Goal: Information Seeking & Learning: Compare options

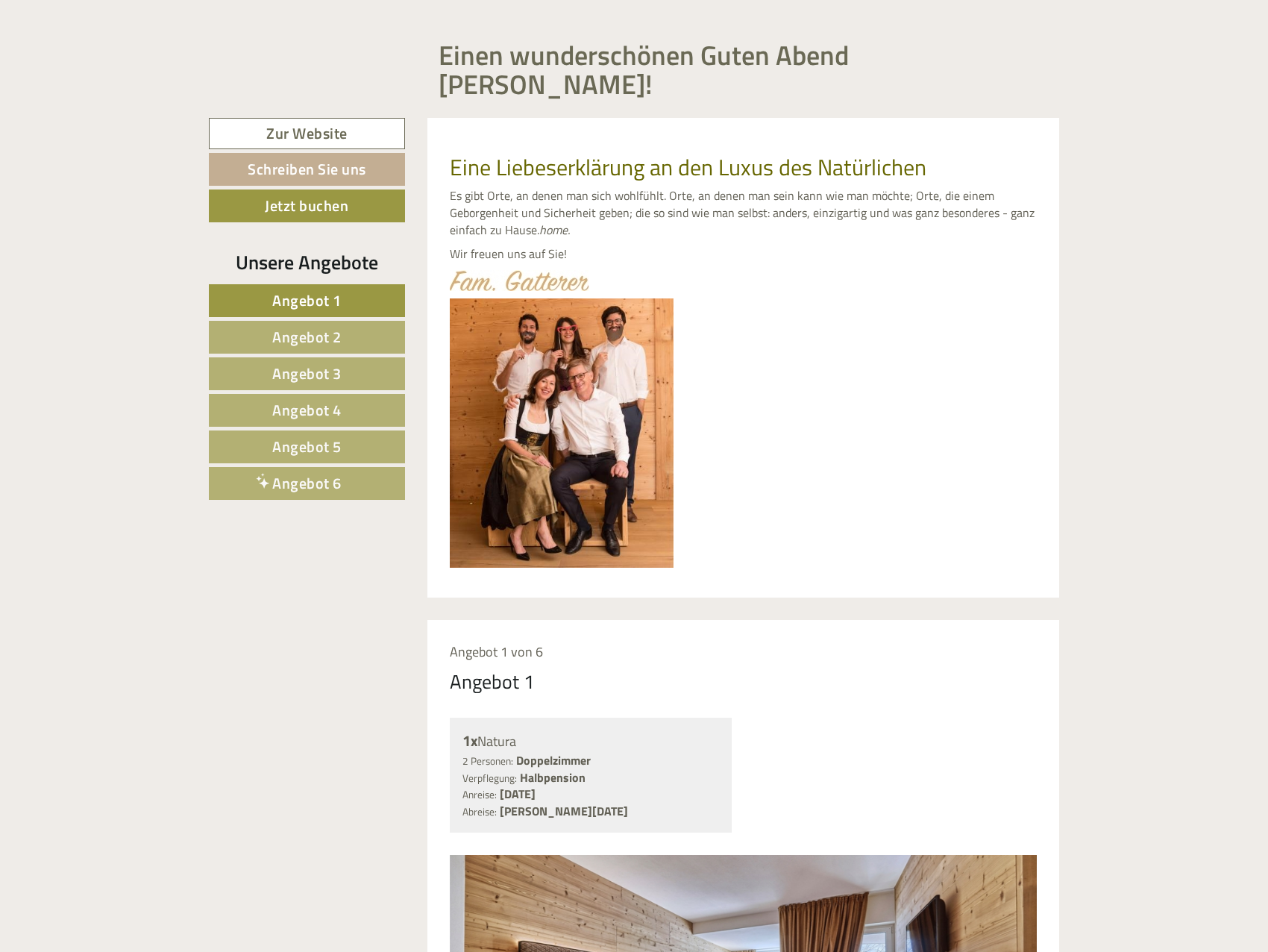
scroll to position [895, 0]
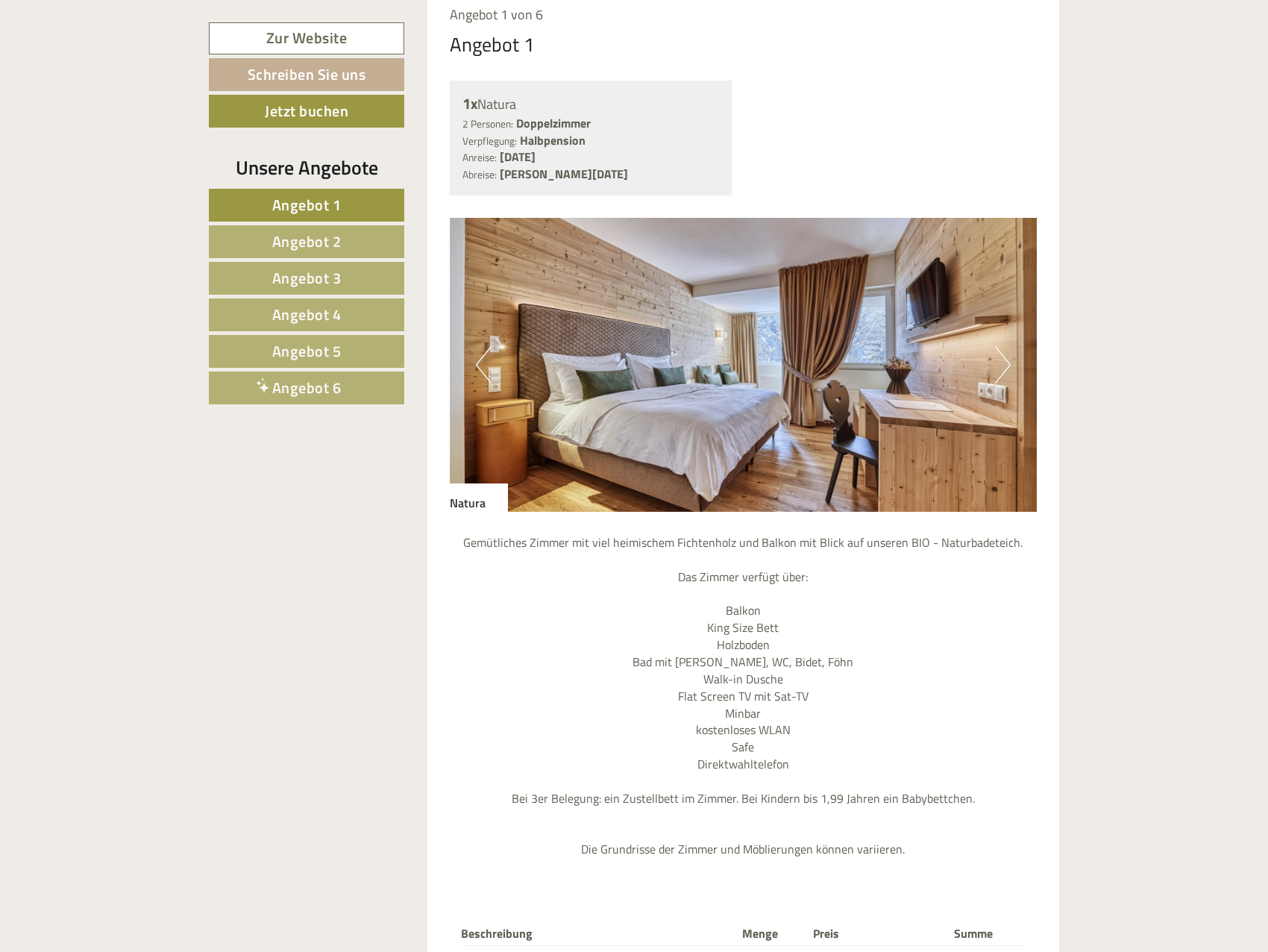
scroll to position [1268, 0]
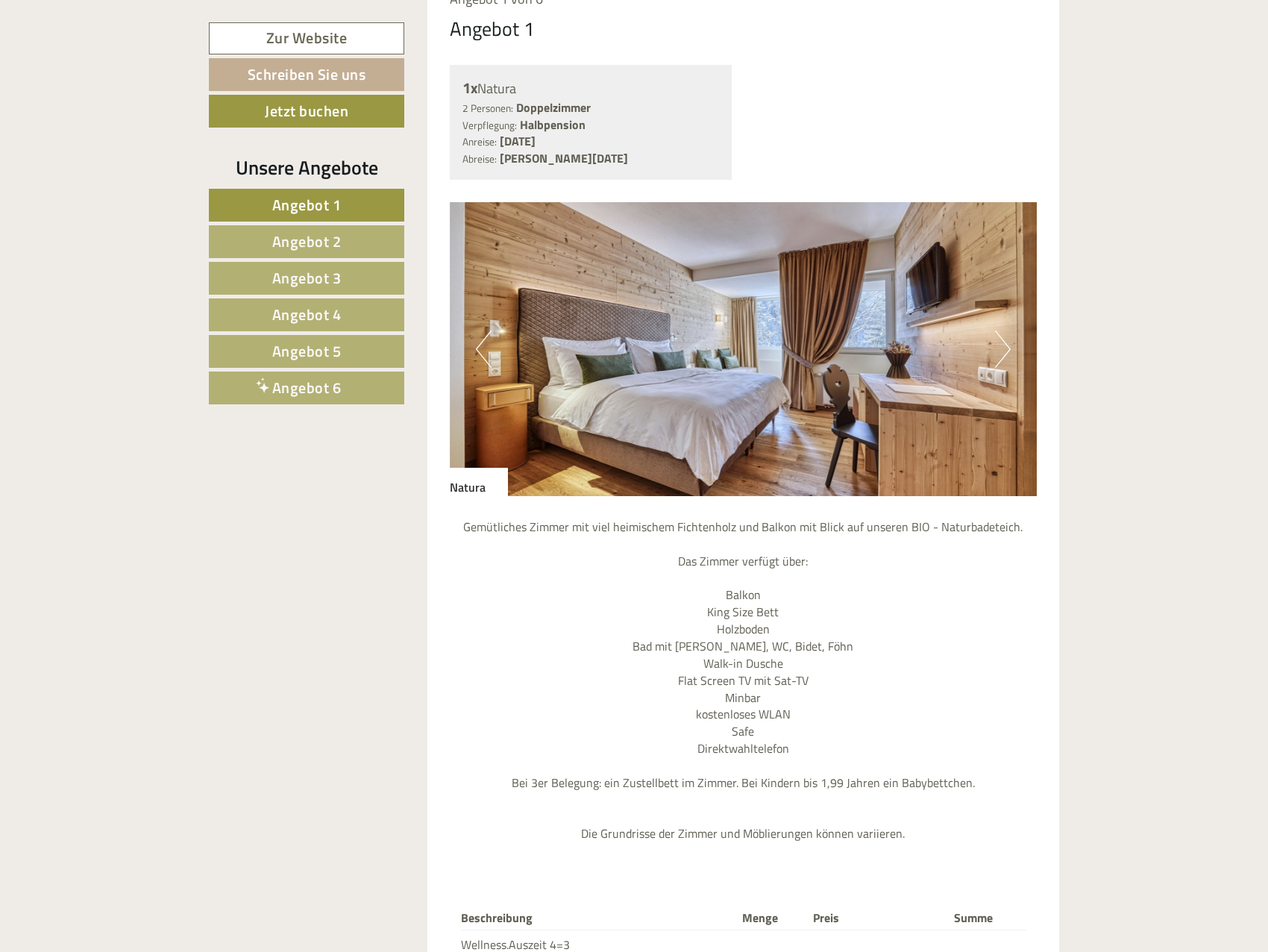
click at [325, 234] on span "Angebot 2" at bounding box center [306, 241] width 69 height 23
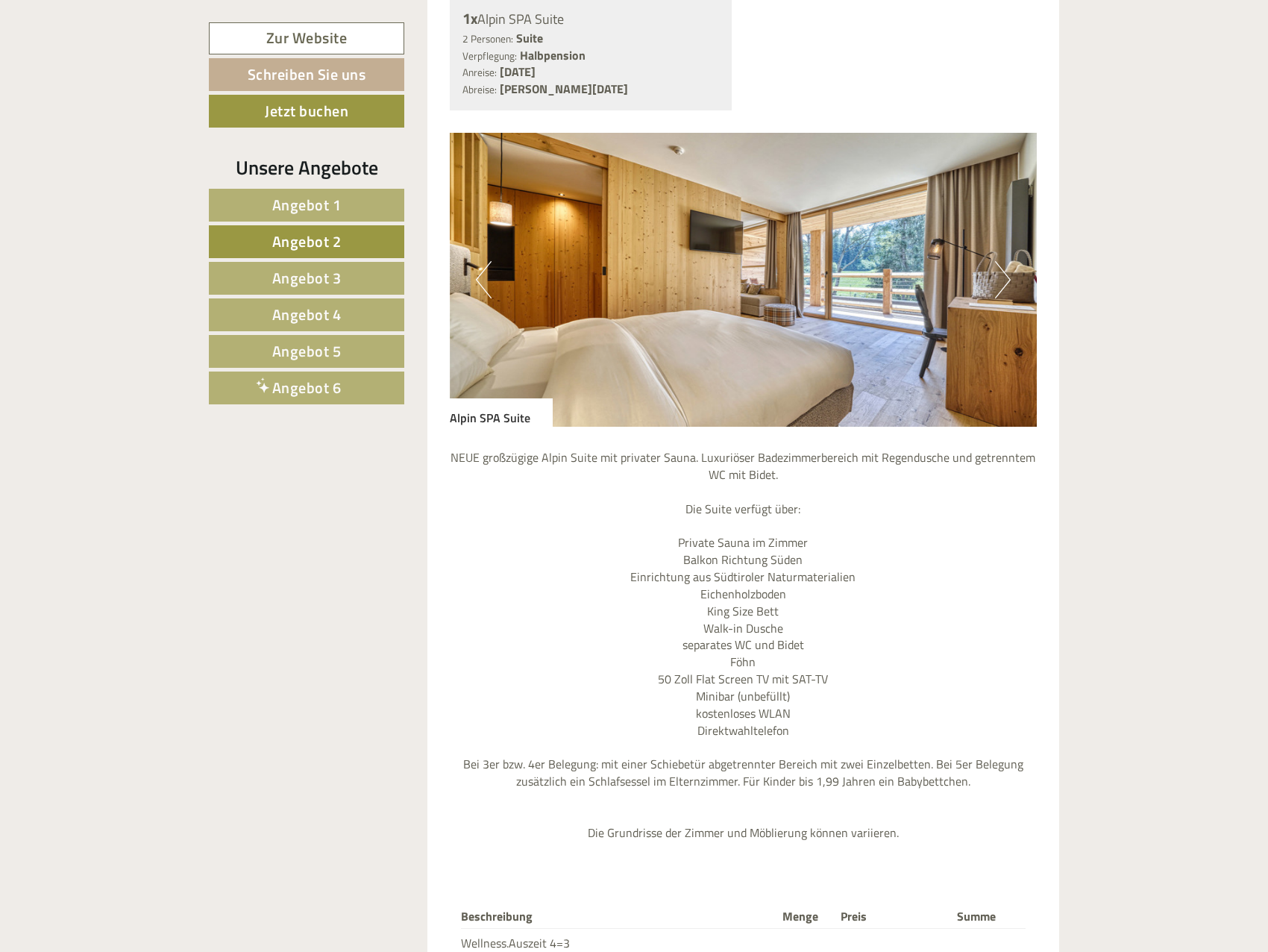
scroll to position [1579, 0]
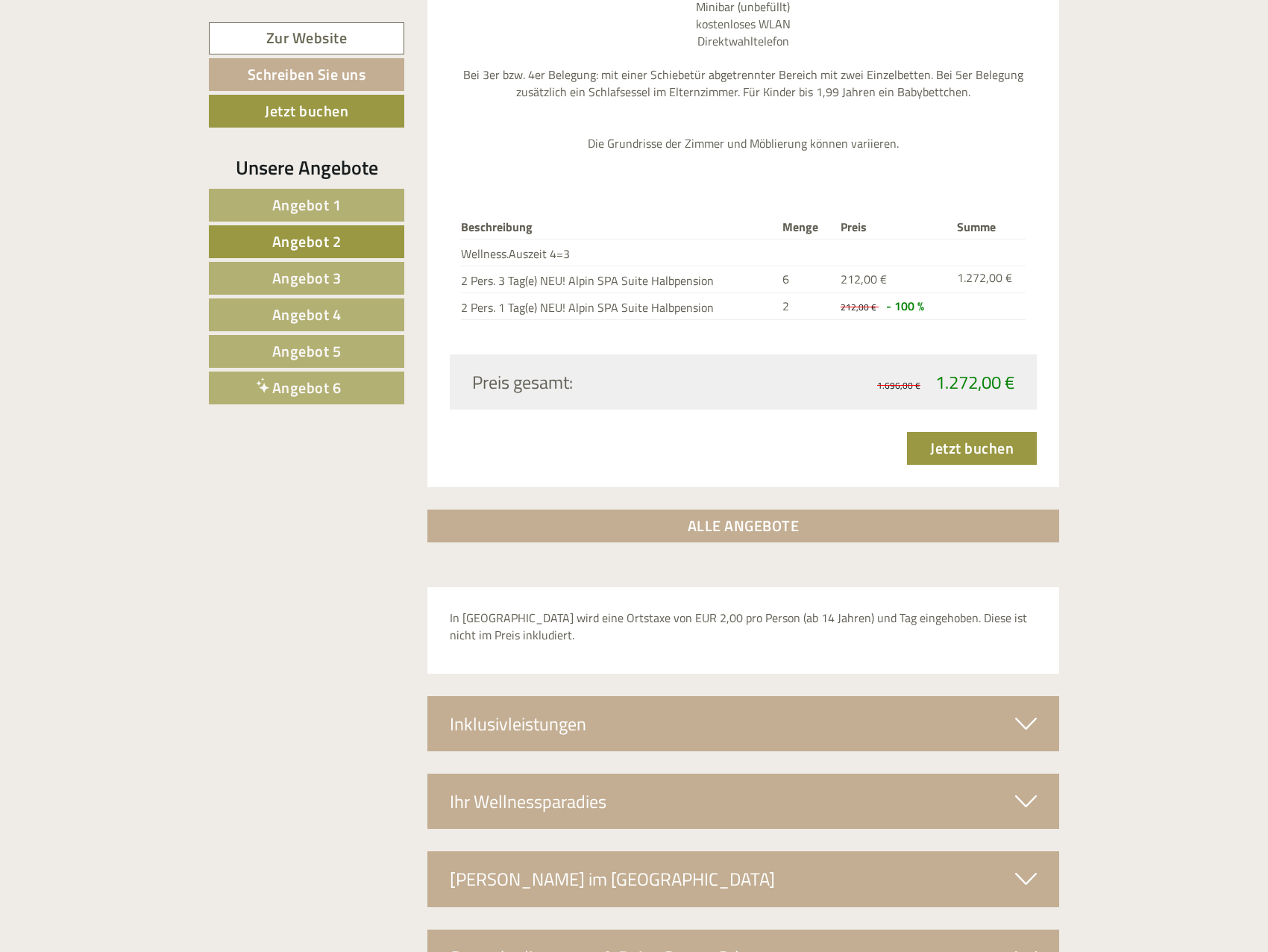
click at [341, 267] on span "Angebot 3" at bounding box center [306, 278] width 69 height 23
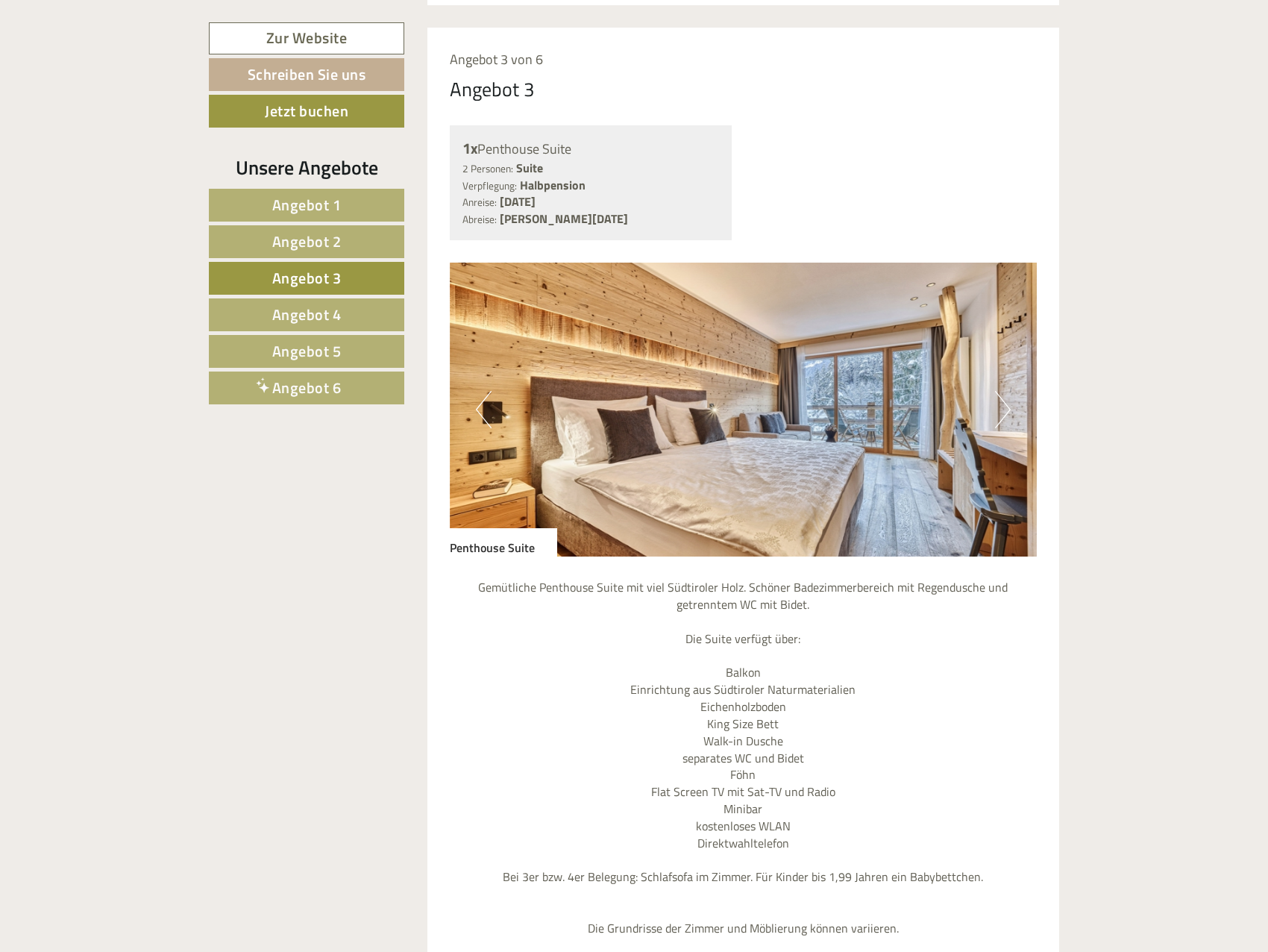
scroll to position [1206, 0]
drag, startPoint x: 309, startPoint y: 313, endPoint x: 315, endPoint y: 319, distance: 8.5
click at [309, 313] on span "Angebot 4" at bounding box center [306, 315] width 69 height 23
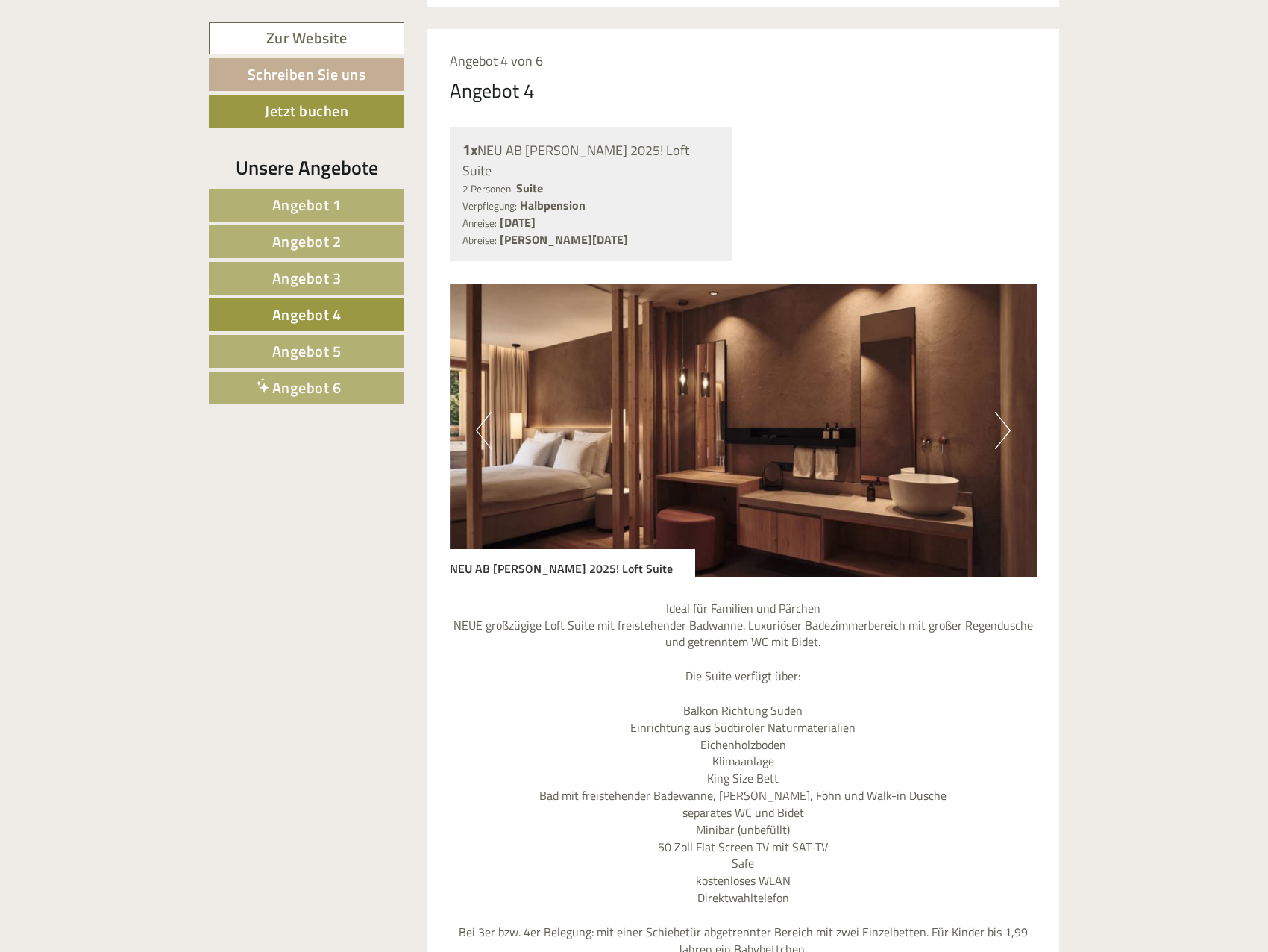
click at [348, 356] on link "Angebot 5" at bounding box center [306, 351] width 195 height 33
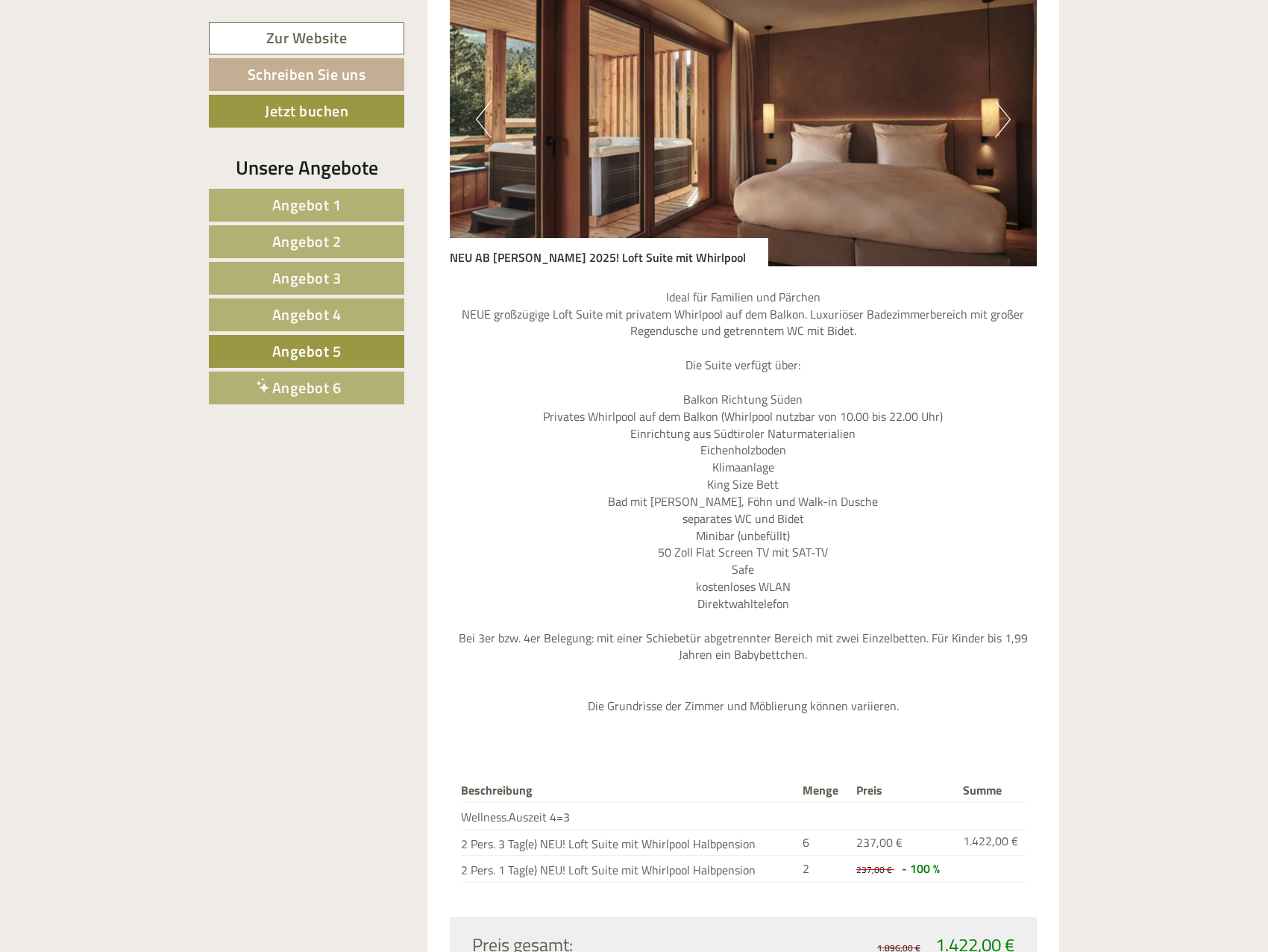
scroll to position [1655, 0]
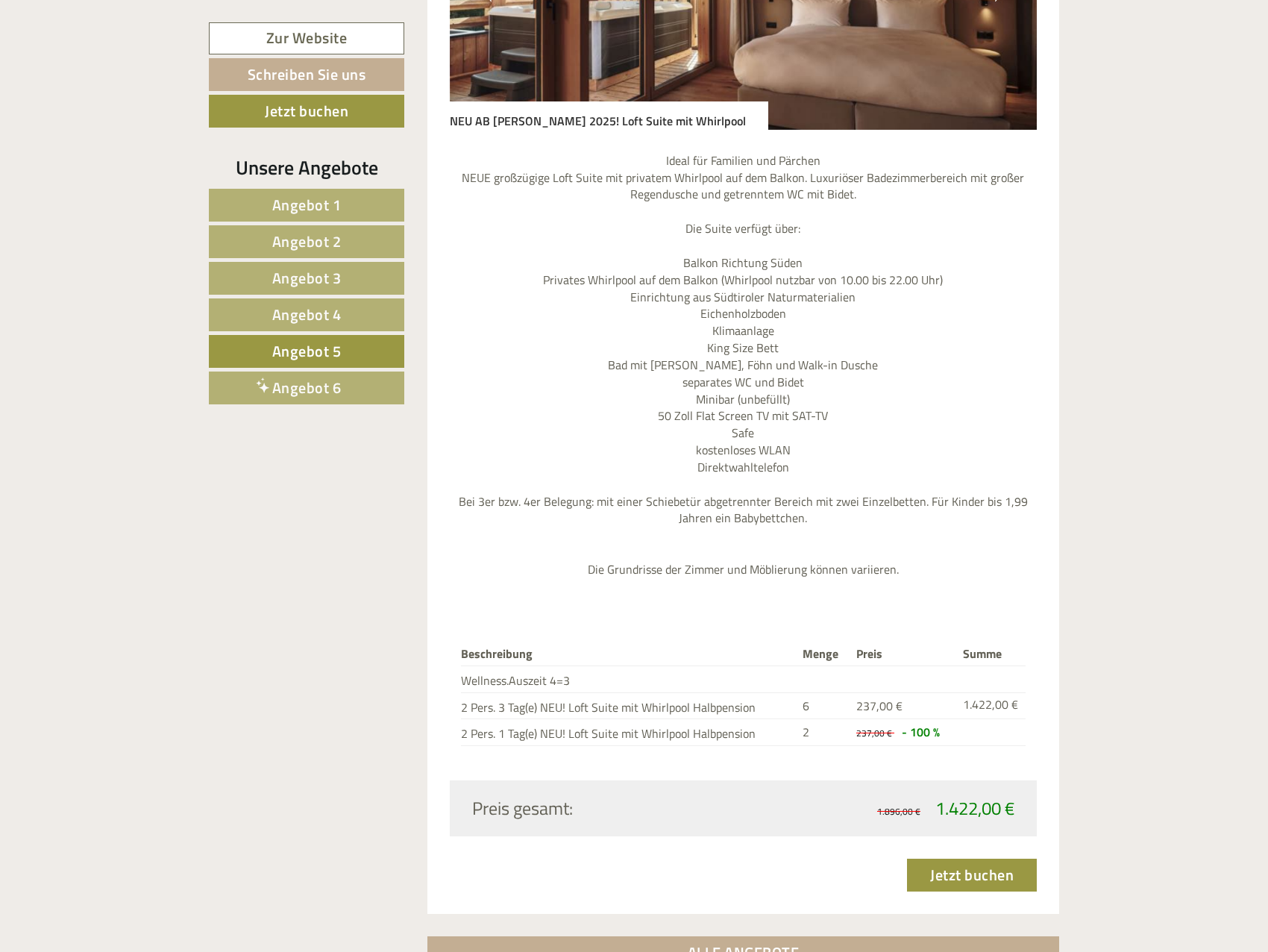
click at [335, 399] on span "Angebot 6" at bounding box center [306, 388] width 69 height 23
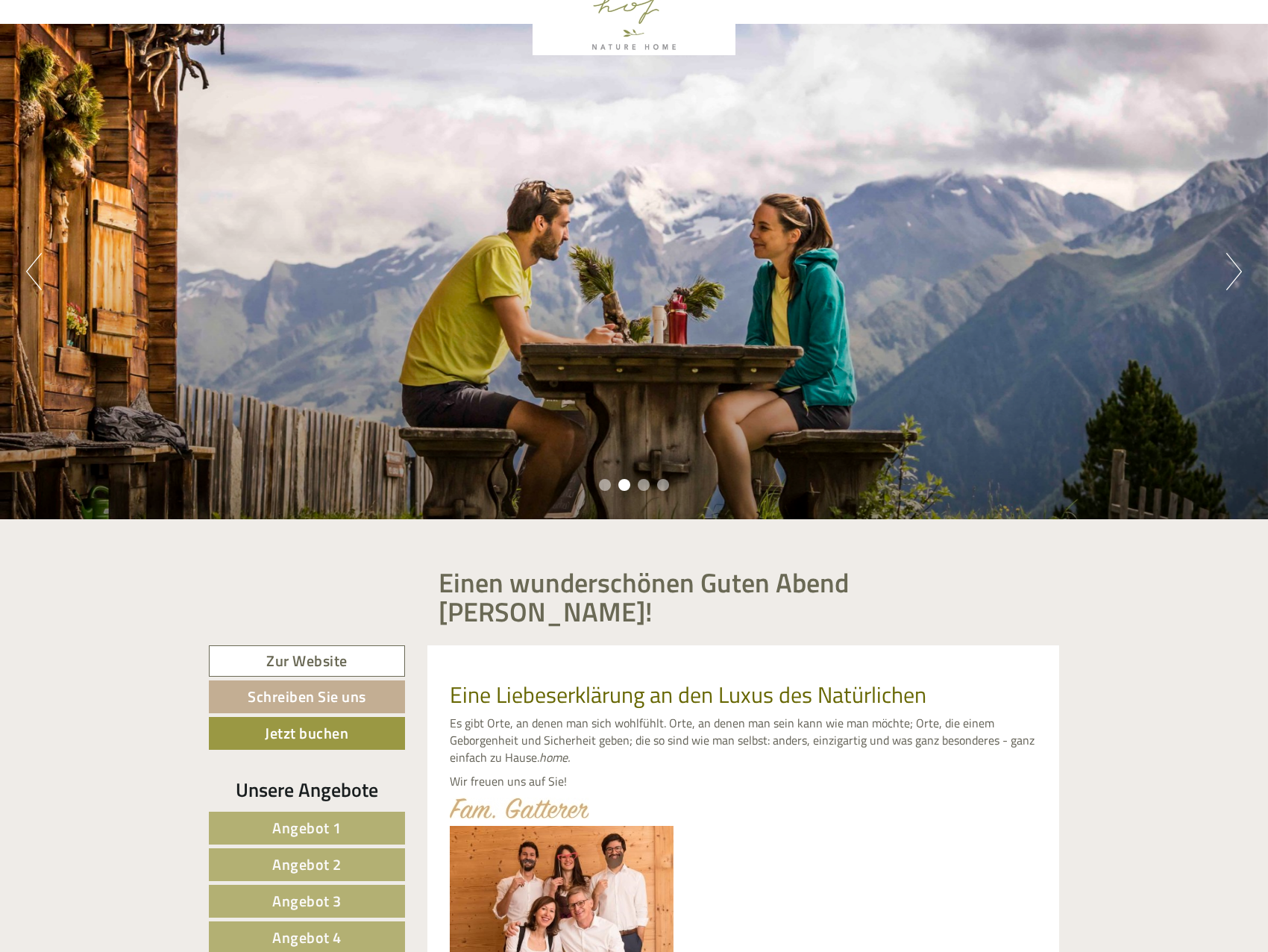
scroll to position [88, 0]
